Goal: Task Accomplishment & Management: Manage account settings

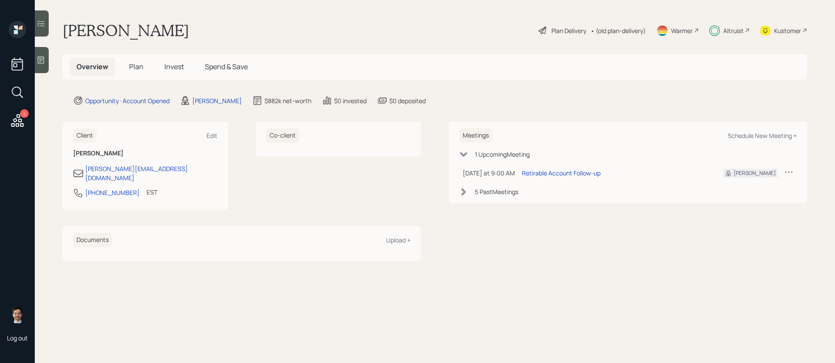
click at [170, 60] on h5 "Invest" at bounding box center [173, 66] width 33 height 19
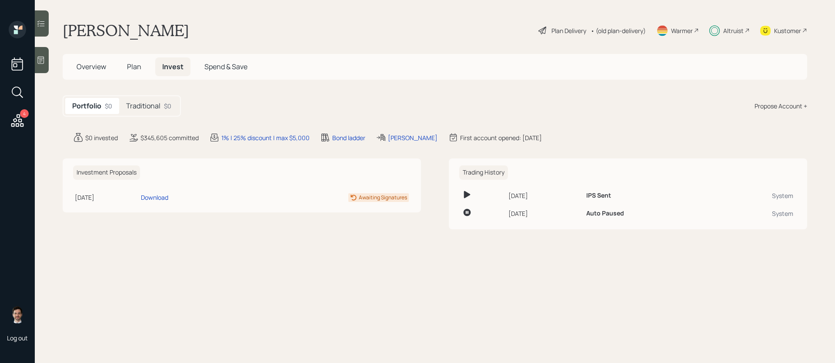
click at [148, 107] on h5 "Traditional" at bounding box center [143, 106] width 34 height 8
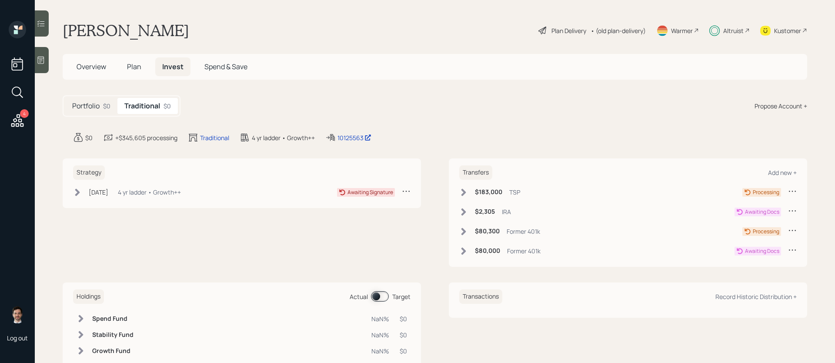
click at [464, 232] on icon at bounding box center [464, 231] width 5 height 7
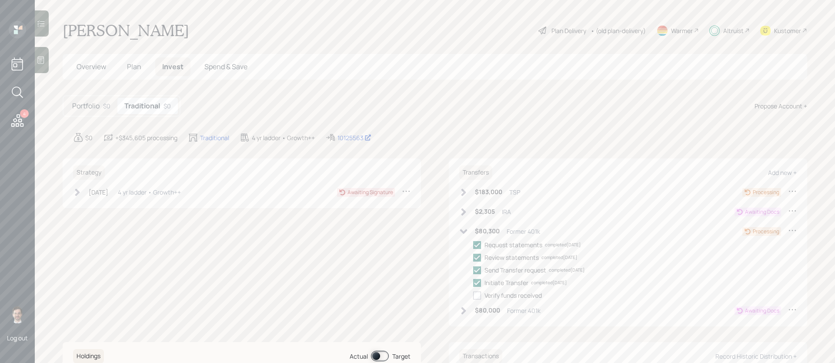
click at [464, 232] on icon at bounding box center [463, 231] width 7 height 5
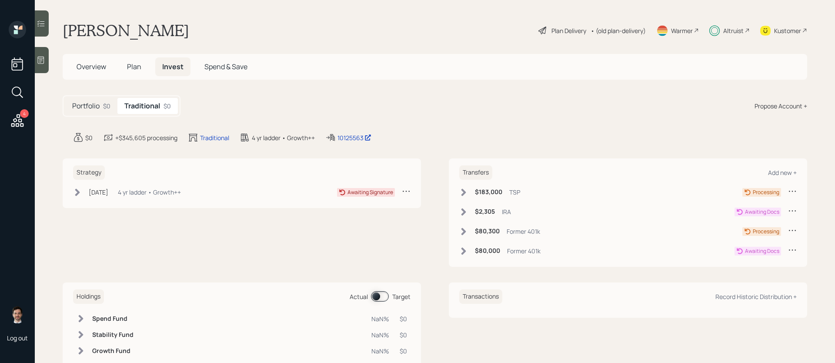
click at [133, 70] on span "Plan" at bounding box center [134, 67] width 14 height 10
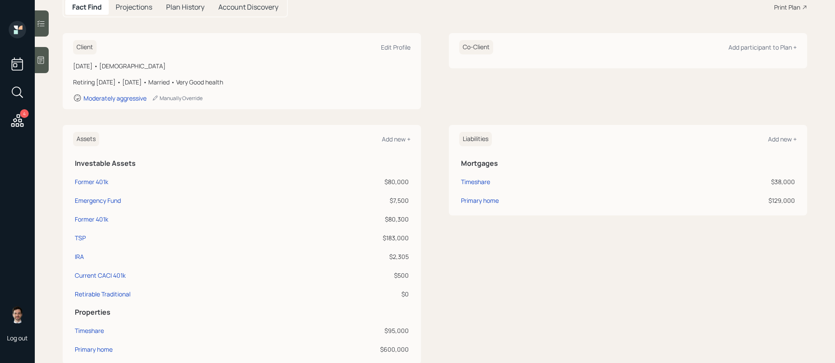
scroll to position [97, 0]
click at [93, 220] on div "Former 401k" at bounding box center [91, 220] width 33 height 9
select select "company_sponsored"
select select "balanced"
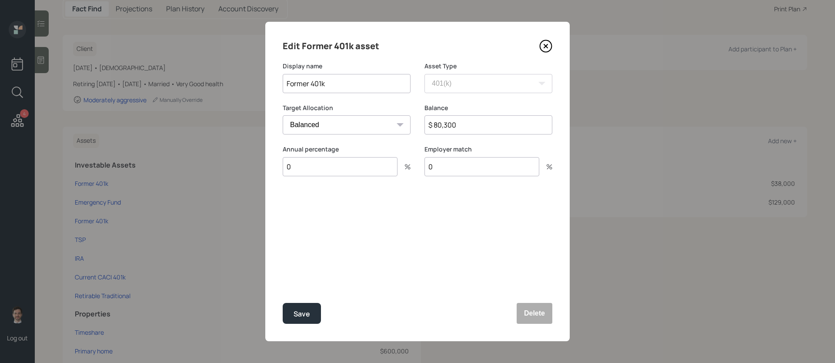
click at [549, 46] on icon at bounding box center [545, 46] width 13 height 13
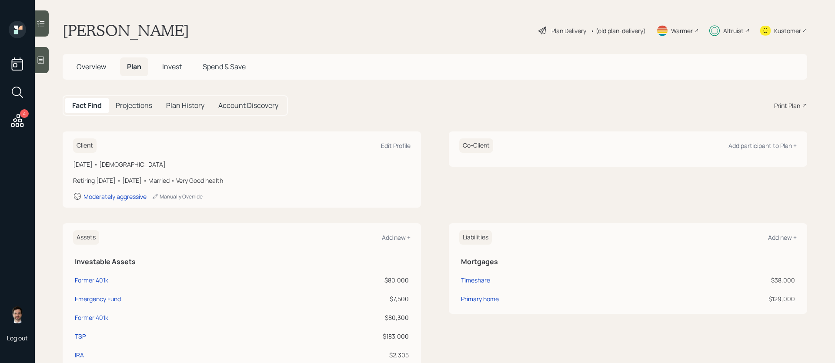
click at [558, 32] on div "Plan Delivery" at bounding box center [569, 30] width 35 height 9
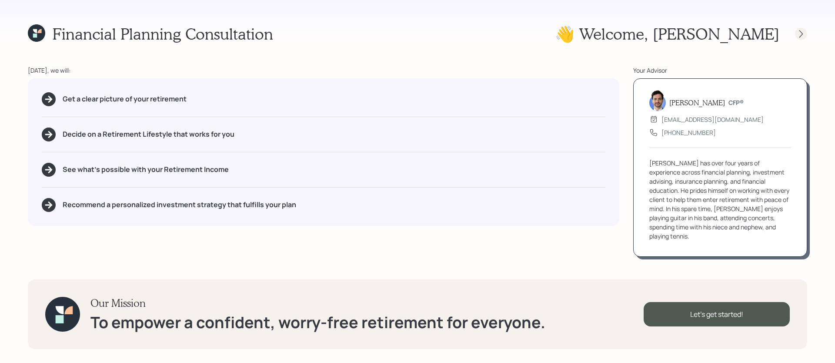
click at [803, 33] on icon at bounding box center [801, 34] width 9 height 9
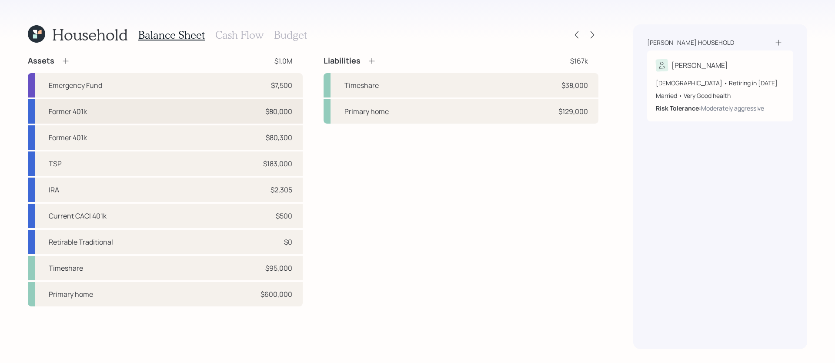
click at [176, 113] on div "Former 401k $80,000" at bounding box center [165, 111] width 275 height 24
select select "ira"
select select "balanced"
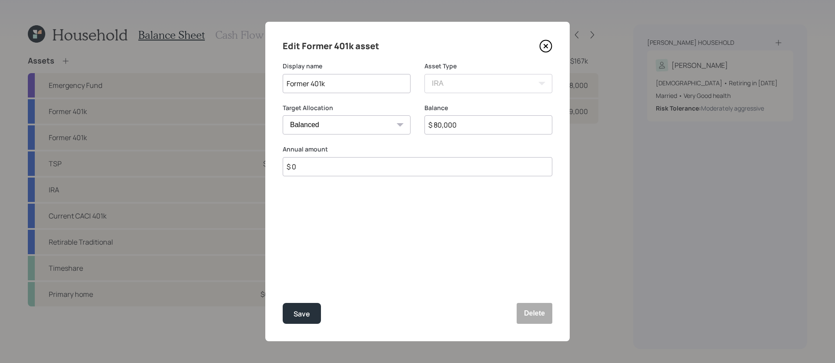
click at [554, 47] on div "Edit Former 401k asset Display name Former 401k Asset Type SEP IRA IRA Roth IRA…" at bounding box center [417, 181] width 305 height 319
click at [546, 47] on icon at bounding box center [545, 45] width 3 height 3
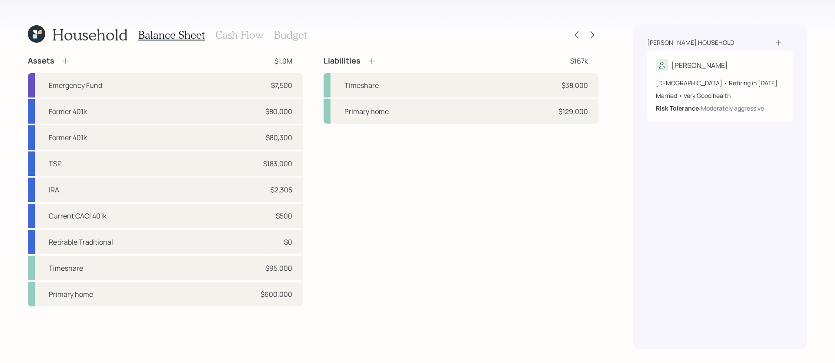
click at [30, 35] on icon at bounding box center [36, 33] width 17 height 17
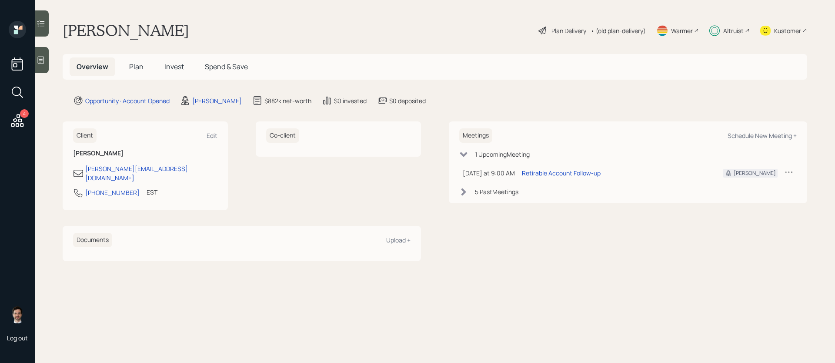
click at [141, 68] on span "Plan" at bounding box center [136, 67] width 14 height 10
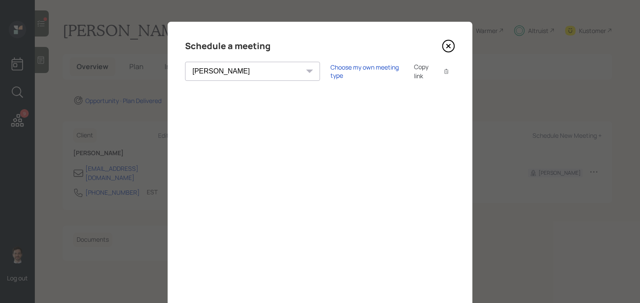
select select "ef6b64e1-8f62-4a74-b865-a7df4b35b836"
